Goal: Task Accomplishment & Management: Use online tool/utility

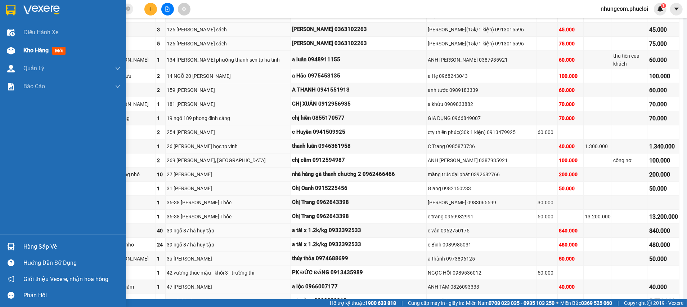
click at [12, 53] on img at bounding box center [11, 51] width 8 height 8
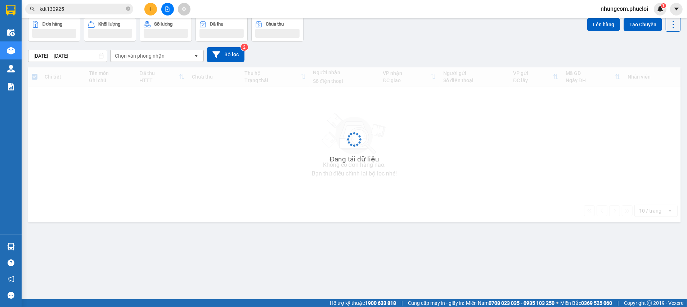
scroll to position [33, 0]
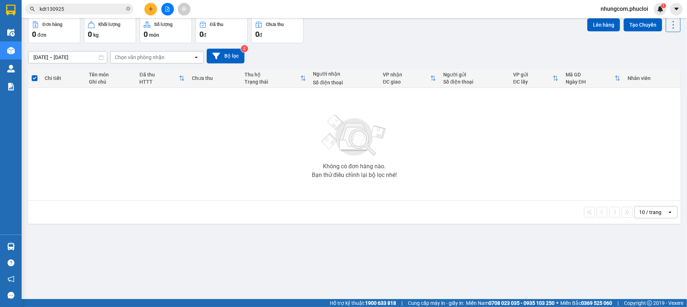
click at [428, 48] on div "[DATE] – [DATE] Press the down arrow key to interact with the calendar and sele…" at bounding box center [354, 56] width 653 height 26
drag, startPoint x: 292, startPoint y: 181, endPoint x: 162, endPoint y: 261, distance: 152.8
click at [287, 189] on div "Không có đơn hàng nào. Bạn thử điều chỉnh lại bộ lọc nhé!" at bounding box center [355, 144] width 646 height 108
click at [107, 13] on input "kdt130925" at bounding box center [82, 9] width 85 height 8
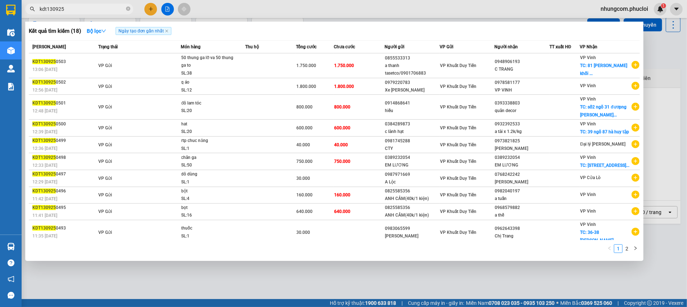
drag, startPoint x: 48, startPoint y: 8, endPoint x: 33, endPoint y: 8, distance: 14.4
click at [33, 8] on div "kdt130925" at bounding box center [70, 9] width 140 height 11
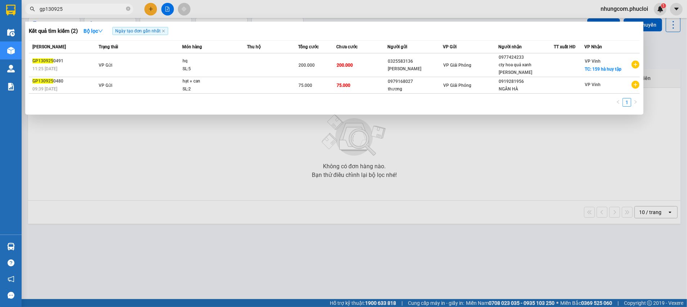
click at [501, 143] on div at bounding box center [343, 153] width 687 height 307
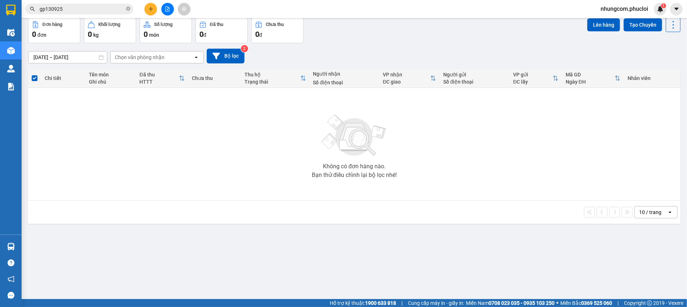
drag, startPoint x: 116, startPoint y: 216, endPoint x: 110, endPoint y: 275, distance: 59.4
click at [116, 216] on div "10 / trang open" at bounding box center [354, 212] width 647 height 12
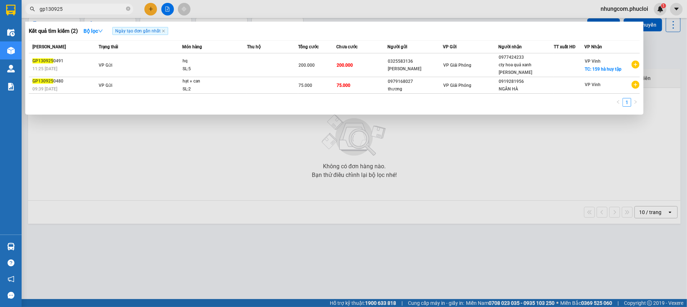
click at [90, 7] on input "gp130925" at bounding box center [82, 9] width 85 height 8
drag, startPoint x: 48, startPoint y: 12, endPoint x: 39, endPoint y: 12, distance: 8.7
click at [40, 12] on input "gp130925" at bounding box center [82, 9] width 85 height 8
click at [45, 12] on input "gp130925" at bounding box center [82, 9] width 85 height 8
drag, startPoint x: 45, startPoint y: 10, endPoint x: 43, endPoint y: 7, distance: 3.9
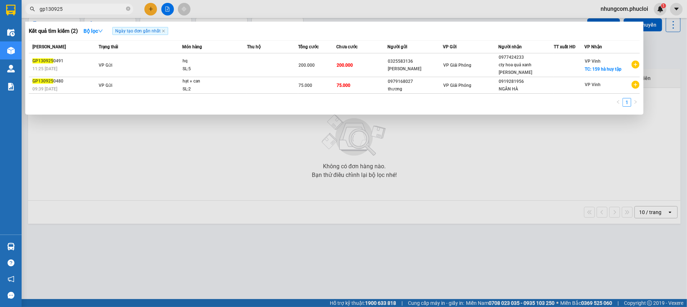
click at [37, 11] on span "gp130925" at bounding box center [79, 9] width 108 height 11
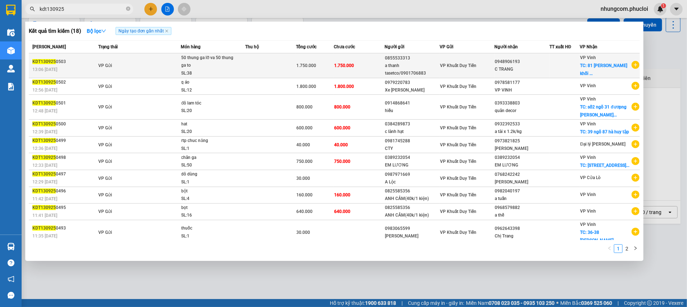
type input "kdt130925"
click at [514, 72] on div "C TRANG" at bounding box center [522, 70] width 54 height 8
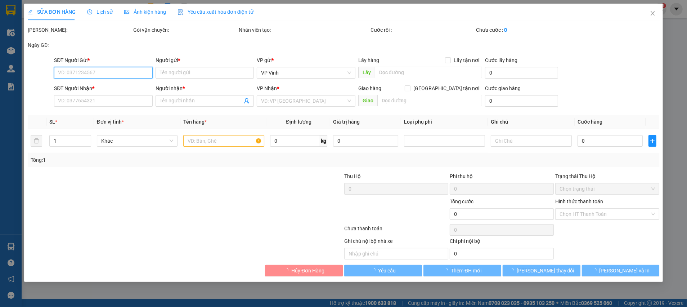
type input "0855533313"
type input "a thanh tasetco/0901706883"
type input "0948906193"
type input "C TRANG"
checkbox input "true"
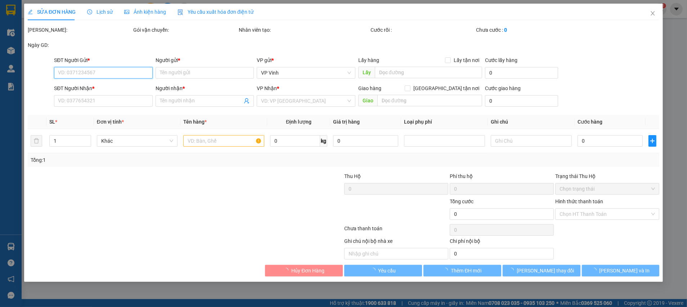
type input "81 [PERSON_NAME] khối tân phúc p [PERSON_NAME] tp vinh"
type input "1.750.000"
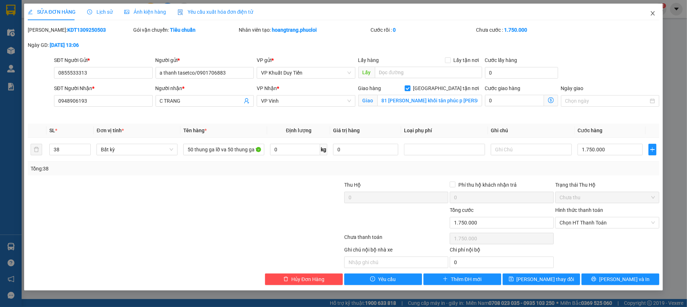
click at [651, 11] on icon "close" at bounding box center [653, 13] width 6 height 6
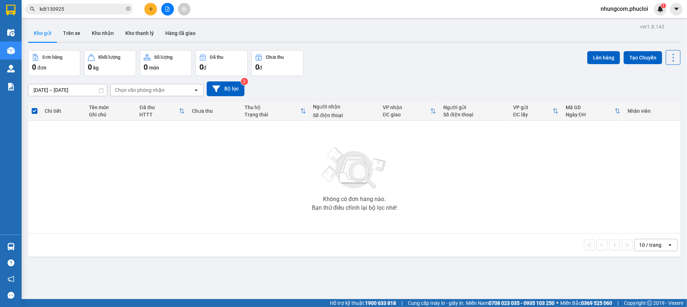
click at [91, 9] on input "kdt130925" at bounding box center [82, 9] width 85 height 8
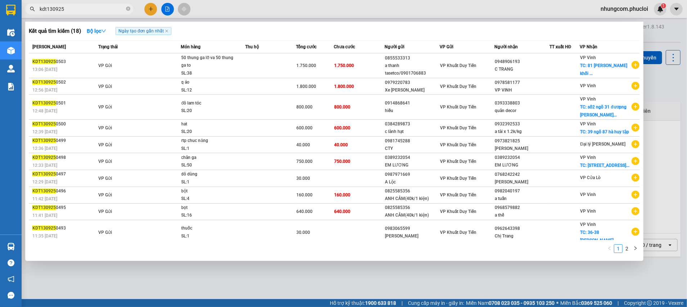
click at [73, 8] on input "kdt130925" at bounding box center [82, 9] width 85 height 8
paste input "097 3140687"
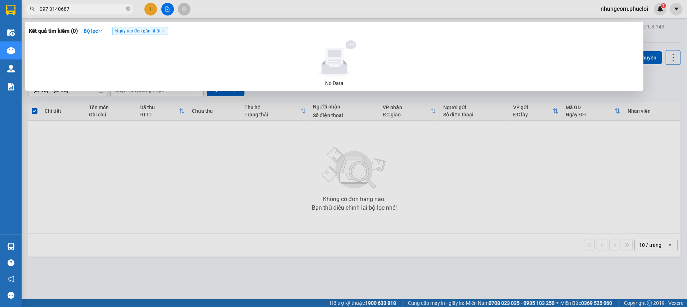
click at [51, 7] on input "097 3140687" at bounding box center [82, 9] width 85 height 8
click at [49, 10] on input "097 3140687" at bounding box center [82, 9] width 85 height 8
type input "0973140687"
click at [127, 6] on span at bounding box center [128, 9] width 4 height 7
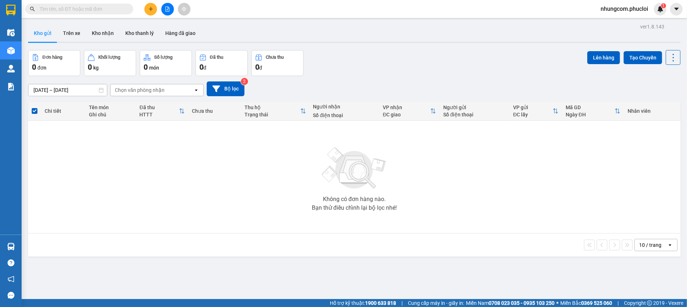
click at [86, 8] on input "text" at bounding box center [82, 9] width 85 height 8
click at [94, 13] on span at bounding box center [79, 9] width 108 height 11
click at [364, 86] on div "[DATE] – [DATE] Press the down arrow key to interact with the calendar and sele…" at bounding box center [354, 88] width 653 height 15
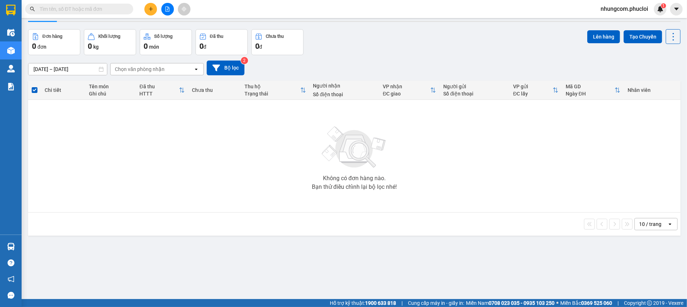
scroll to position [33, 0]
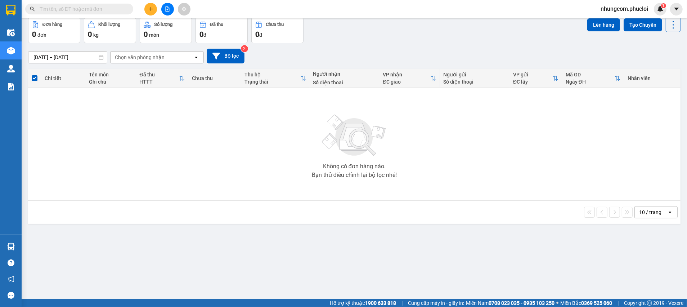
drag, startPoint x: 270, startPoint y: 243, endPoint x: 282, endPoint y: 236, distance: 14.2
click at [270, 243] on div "ver 1.8.143 Kho gửi Trên xe Kho nhận Kho thanh [PERSON_NAME] đã giao Đơn hàng 0…" at bounding box center [354, 142] width 658 height 307
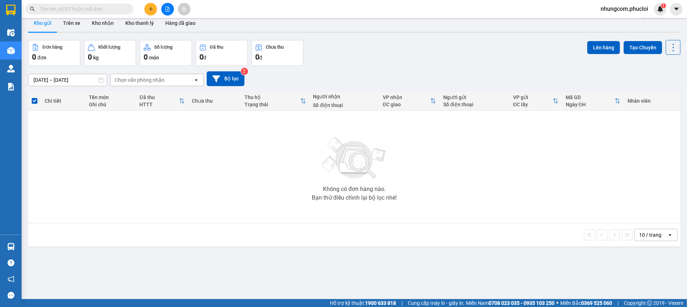
scroll to position [0, 0]
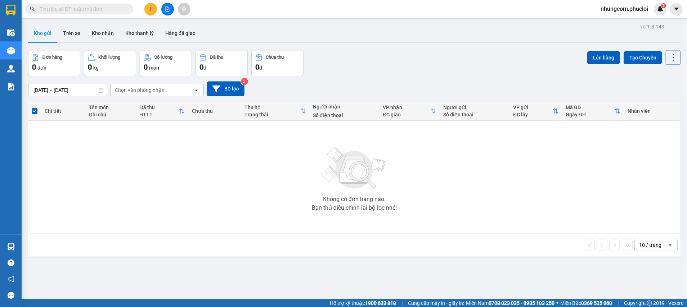
click at [375, 87] on div "[DATE] – [DATE] Press the down arrow key to interact with the calendar and sele…" at bounding box center [354, 88] width 653 height 15
click at [70, 8] on input "text" at bounding box center [82, 9] width 85 height 8
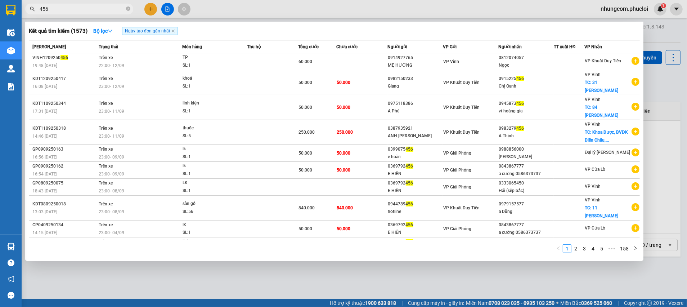
drag, startPoint x: 680, startPoint y: 92, endPoint x: 667, endPoint y: 96, distance: 13.3
click at [679, 92] on div at bounding box center [343, 153] width 687 height 307
click at [57, 12] on input "456" at bounding box center [82, 9] width 85 height 8
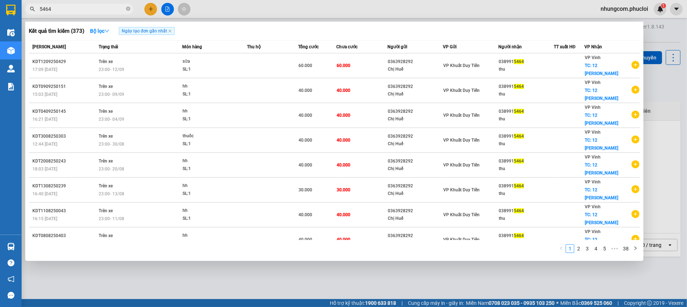
drag, startPoint x: 194, startPoint y: 267, endPoint x: 191, endPoint y: 274, distance: 7.8
click at [194, 271] on div at bounding box center [343, 153] width 687 height 307
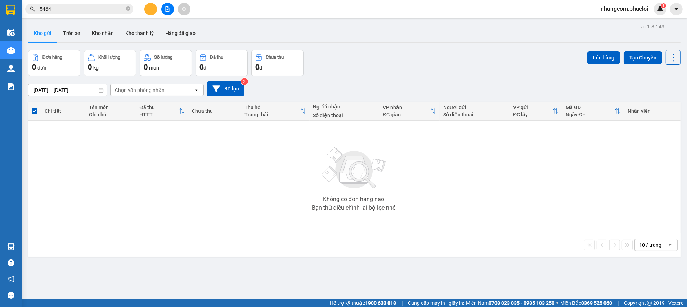
click at [339, 77] on div "[DATE] – [DATE] Press the down arrow key to interact with the calendar and sele…" at bounding box center [354, 89] width 653 height 26
click at [406, 65] on div "Đơn hàng 0 đơn Khối lượng 0 kg Số lượng 0 món Đã thu 0 đ Chưa thu 0 đ Lên hàng …" at bounding box center [354, 63] width 653 height 26
click at [381, 182] on img at bounding box center [354, 168] width 72 height 50
click at [393, 76] on div "[DATE] – [DATE] Press the down arrow key to interact with the calendar and sele…" at bounding box center [354, 89] width 653 height 26
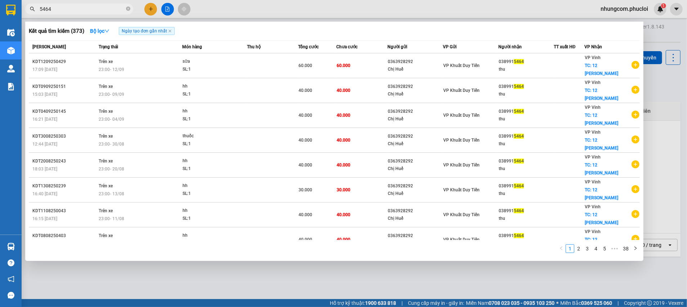
click at [58, 8] on input "5464" at bounding box center [82, 9] width 85 height 8
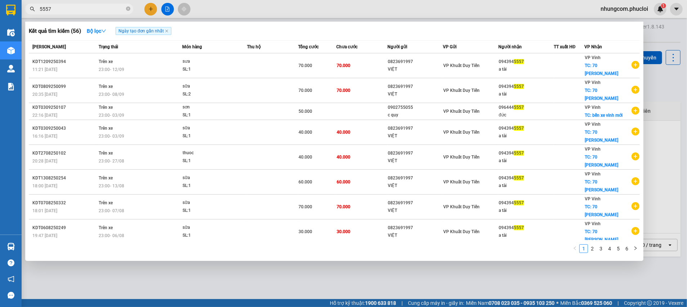
type input "5557"
